Goal: Communication & Community: Answer question/provide support

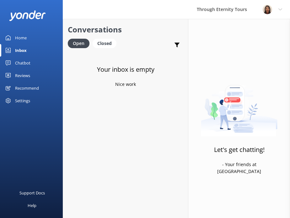
click at [25, 36] on div "Home" at bounding box center [21, 37] width 12 height 13
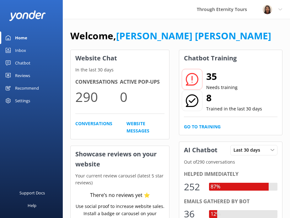
click at [23, 53] on div "Inbox" at bounding box center [20, 50] width 11 height 13
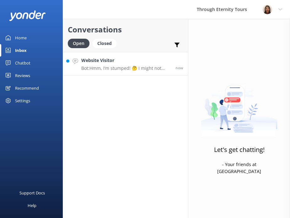
click at [134, 70] on p "Bot: Hmm, I’m stumped! 🤔 I might not have the answer to that one, but our amazi…" at bounding box center [126, 68] width 90 height 6
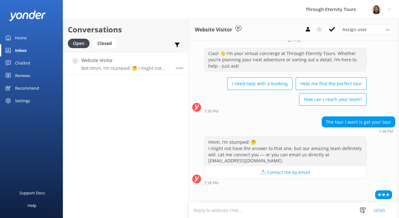
scroll to position [9, 0]
click at [287, 205] on textarea at bounding box center [294, 209] width 211 height 15
paste textarea "Hello, my name is [PERSON_NAME] from Through Eternity Tours. How can I assist y…"
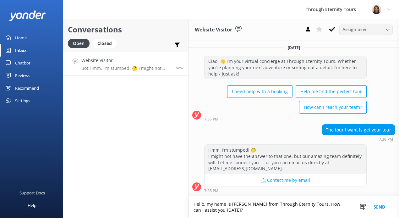
scroll to position [1, 0]
type textarea "Hello, my name is [PERSON_NAME] from Through Eternity Tours. How can I assist y…"
click at [347, 32] on span "Assign user" at bounding box center [354, 29] width 25 height 7
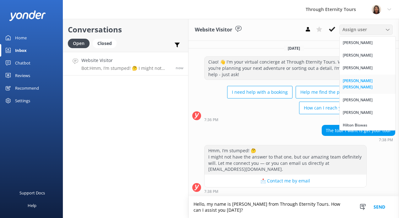
click at [346, 82] on div "[PERSON_NAME] [PERSON_NAME]" at bounding box center [368, 84] width 50 height 13
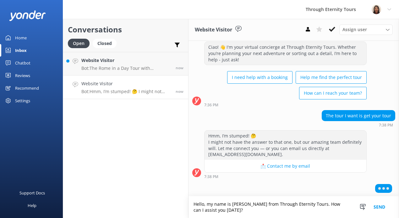
click at [347, 205] on button "Send" at bounding box center [380, 207] width 24 height 22
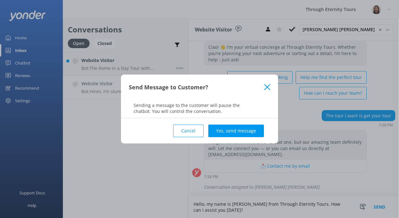
scroll to position [30, 0]
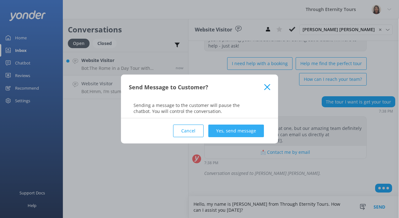
click at [237, 133] on button "Yes, send message" at bounding box center [236, 130] width 56 height 13
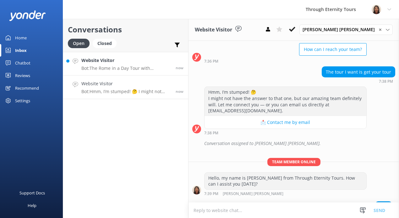
scroll to position [70, 0]
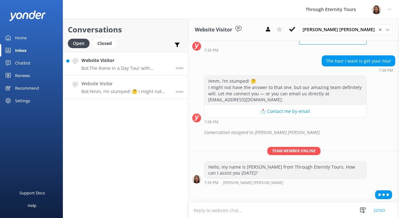
click at [133, 61] on h4 "Website Visitor" at bounding box center [126, 60] width 90 height 7
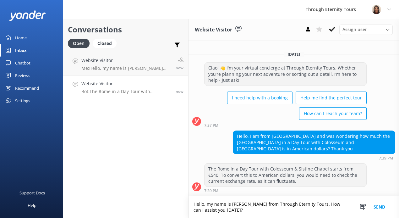
drag, startPoint x: 230, startPoint y: 211, endPoint x: 307, endPoint y: 205, distance: 77.3
click at [307, 205] on textarea "Hello, my name is [PERSON_NAME] from Through Eternity Tours. How can I assist y…" at bounding box center [294, 207] width 211 height 22
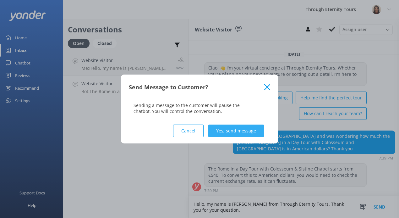
type textarea "Hello, my name is [PERSON_NAME] from Through Eternity Tours. Thank you for your…"
click at [227, 130] on button "Yes, send message" at bounding box center [236, 130] width 56 height 13
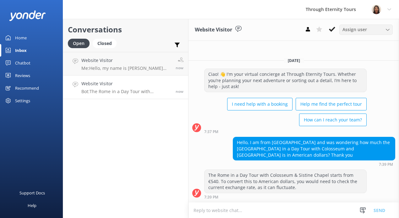
click at [347, 31] on span "Assign user" at bounding box center [354, 29] width 25 height 7
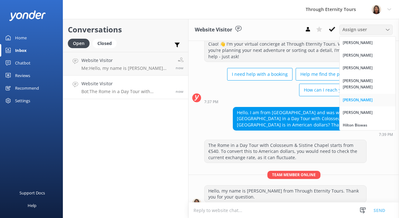
scroll to position [22, 0]
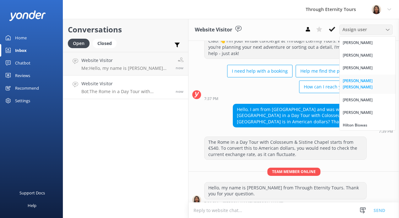
click at [347, 83] on div "[PERSON_NAME] [PERSON_NAME]" at bounding box center [368, 84] width 50 height 13
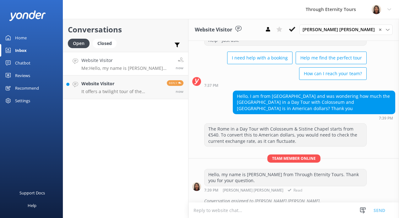
scroll to position [36, 0]
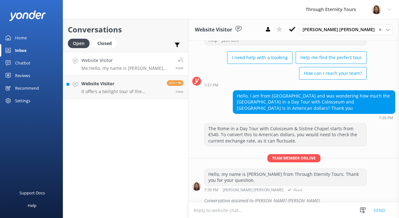
click at [282, 130] on div "The Rome in a Day Tour with Colosseum & Sistine Chapel starts from €540. To con…" at bounding box center [286, 134] width 162 height 23
click at [282, 209] on textarea at bounding box center [294, 209] width 211 height 15
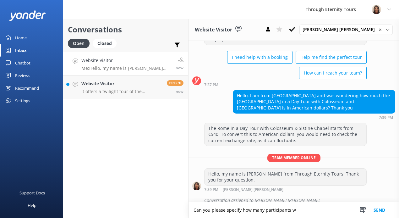
scroll to position [51, 0]
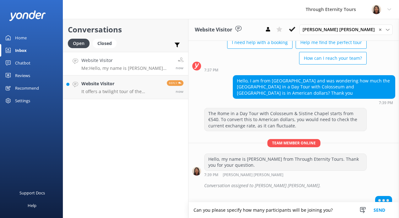
type textarea "Can you please specify how many participants will be joining you?"
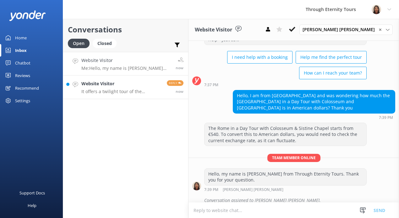
click at [135, 92] on p "It offers a twilight tour of the colosseum" at bounding box center [121, 92] width 81 height 6
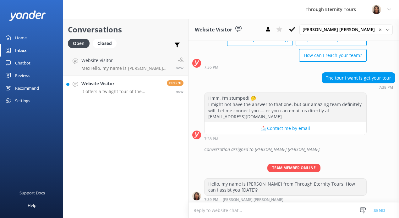
scroll to position [76, 0]
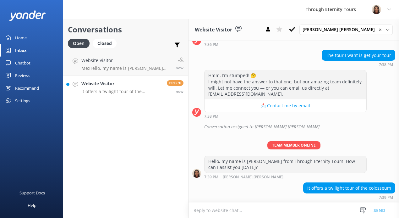
click at [131, 90] on p "It offers a twilight tour of the colosseum" at bounding box center [121, 92] width 81 height 6
click at [146, 92] on p "It offers a twilight tour of the colosseum" at bounding box center [121, 92] width 81 height 6
click at [146, 67] on p "Me: Hello, my name is Bettina from Through Eternity Tours. Thank you for your q…" at bounding box center [126, 68] width 90 height 6
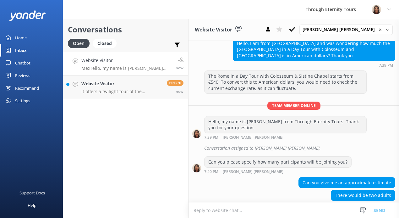
scroll to position [89, 0]
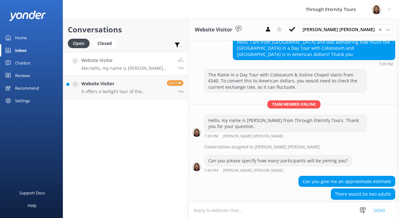
click at [145, 65] on div "Website Visitor Me: Hello, my name is Bettina from Through Eternity Tours. Than…" at bounding box center [127, 64] width 92 height 14
click at [275, 208] on textarea at bounding box center [294, 209] width 211 height 15
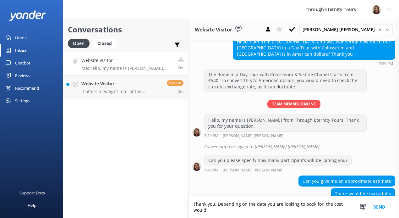
scroll to position [96, 0]
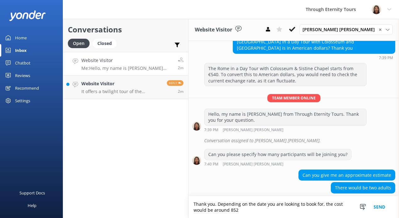
click at [232, 210] on textarea "Thank you. Depending on the date you are looking to book for, the cost would be…" at bounding box center [294, 207] width 211 height 22
click at [230, 210] on textarea "Thank you. Depending on the date you are looking to book for, the cost would be…" at bounding box center [294, 207] width 211 height 22
click at [252, 211] on textarea "Thank you. Depending on the date you are looking to book for, the cost would be…" at bounding box center [294, 207] width 211 height 22
type textarea "Thank you. Depending on the date you are looking to book for, the cost would be…"
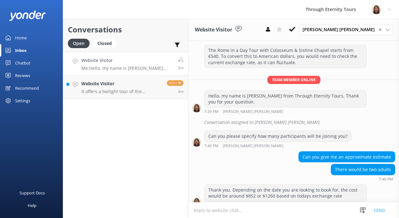
scroll to position [116, 0]
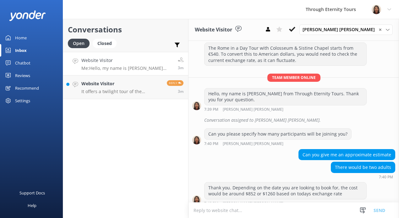
click at [130, 67] on p "Me: Hello, my name is Bettina from Through Eternity Tours. Thank you for your q…" at bounding box center [127, 68] width 92 height 6
click at [141, 90] on p "It offers a twilight tour of the colosseum" at bounding box center [121, 92] width 81 height 6
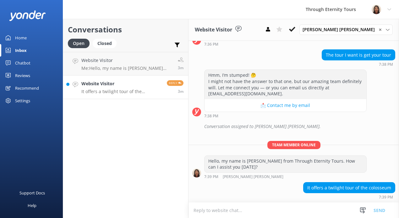
scroll to position [76, 0]
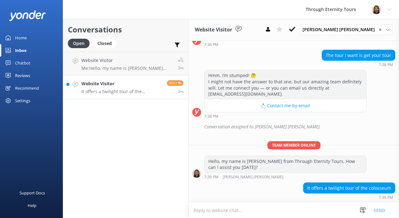
click at [312, 211] on textarea at bounding box center [294, 209] width 211 height 15
click at [119, 93] on p "It offers a twilight tour of the colosseum" at bounding box center [121, 92] width 81 height 6
click at [236, 207] on textarea at bounding box center [294, 209] width 211 height 15
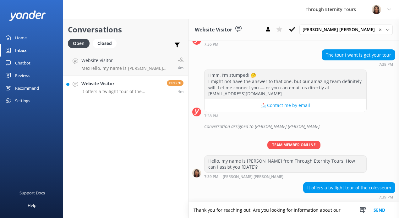
paste textarea "Colosseum Tour by Night with Underground & Roman Forum"
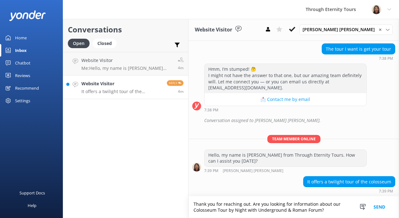
type textarea "Thank you for reaching out. Are you looking for information about our Colosseum…"
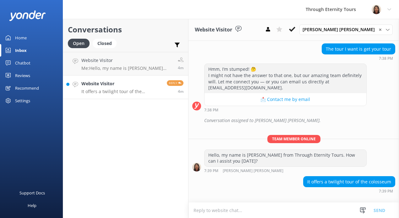
click at [112, 90] on p "It offers a twilight tour of the colosseum" at bounding box center [121, 92] width 81 height 6
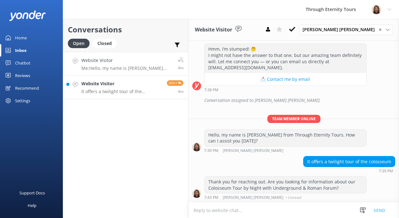
click at [138, 63] on h4 "Website Visitor" at bounding box center [127, 60] width 92 height 7
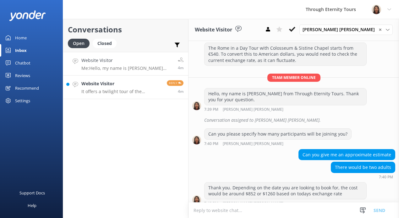
click at [138, 85] on h4 "Website Visitor" at bounding box center [121, 83] width 81 height 7
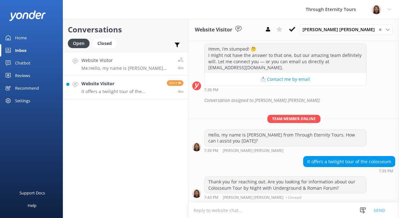
click at [172, 68] on p "Me: Hello, my name is Bettina from Through Eternity Tours. Thank you for your q…" at bounding box center [127, 68] width 92 height 6
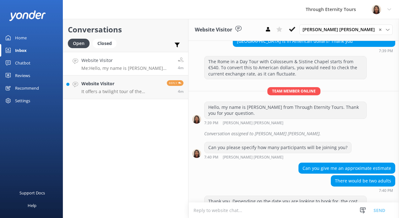
scroll to position [116, 0]
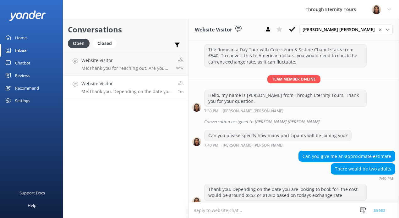
scroll to position [116, 0]
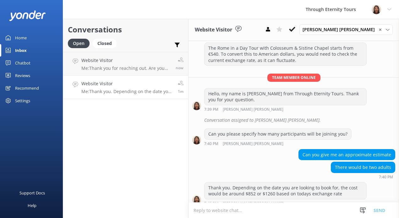
click at [233, 212] on textarea at bounding box center [294, 209] width 211 height 15
click at [246, 209] on textarea at bounding box center [294, 209] width 211 height 15
paste textarea "If you’d like, I can send you the booking link"
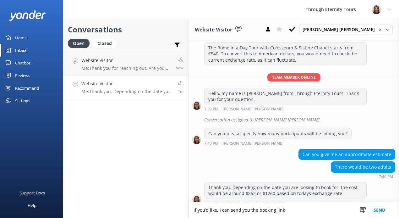
drag, startPoint x: 289, startPoint y: 210, endPoint x: 296, endPoint y: 204, distance: 8.2
click at [296, 204] on textarea "If you’d like, I can send you the booking link" at bounding box center [294, 210] width 211 height 16
click at [296, 209] on textarea "If you’d like, I can send you the booking link" at bounding box center [294, 210] width 211 height 16
type textarea "If you’d like, I can send you the booking link for your requested date."
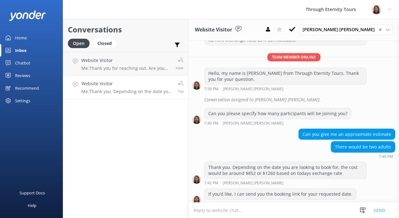
scroll to position [137, 0]
click at [135, 85] on h4 "Website Visitor" at bounding box center [127, 83] width 92 height 7
click at [161, 91] on p "Me: Thank you. Depending on the date you are looking to book for, the cost woul…" at bounding box center [127, 92] width 92 height 6
click at [146, 63] on h4 "Website Visitor" at bounding box center [126, 60] width 90 height 7
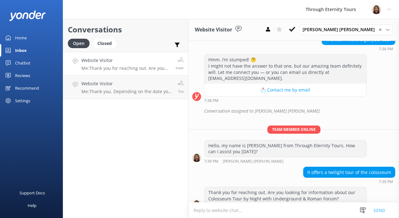
scroll to position [102, 0]
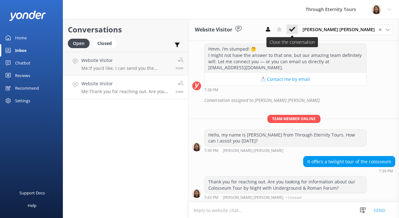
click at [295, 30] on use at bounding box center [292, 29] width 6 height 5
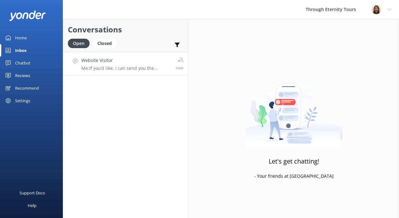
click at [150, 70] on p "Me: If you’d like, I can send you the booking link for your requested date." at bounding box center [126, 68] width 90 height 6
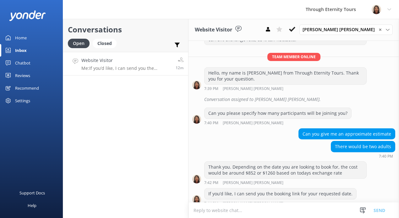
scroll to position [163, 0]
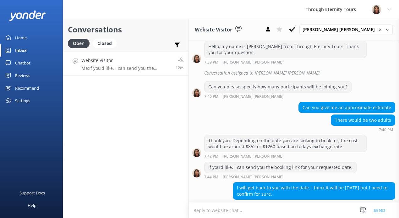
click at [271, 209] on textarea at bounding box center [294, 209] width 211 height 15
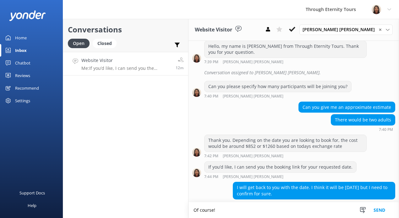
paste textarea "Should you have any questions or require further assistance, please don't hesit…"
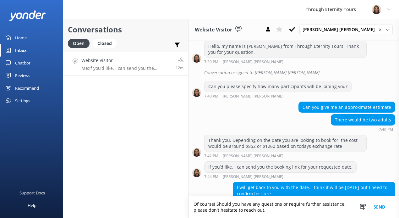
scroll to position [169, 0]
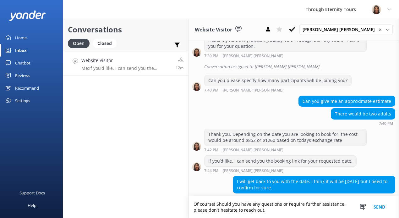
type textarea "Of course! Should you have any questions or require further assistance, please …"
click at [381, 206] on button "Send" at bounding box center [380, 207] width 24 height 22
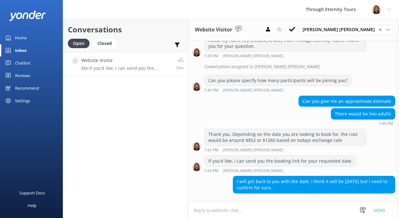
scroll to position [163, 0]
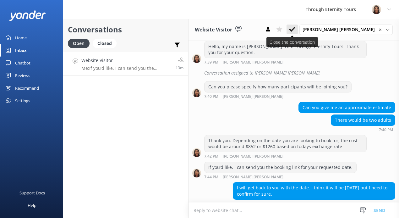
click at [295, 27] on use at bounding box center [292, 29] width 6 height 5
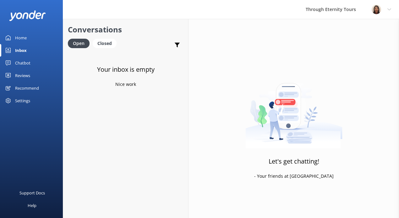
click at [19, 36] on div "Home" at bounding box center [21, 37] width 12 height 13
